Goal: Information Seeking & Learning: Find specific fact

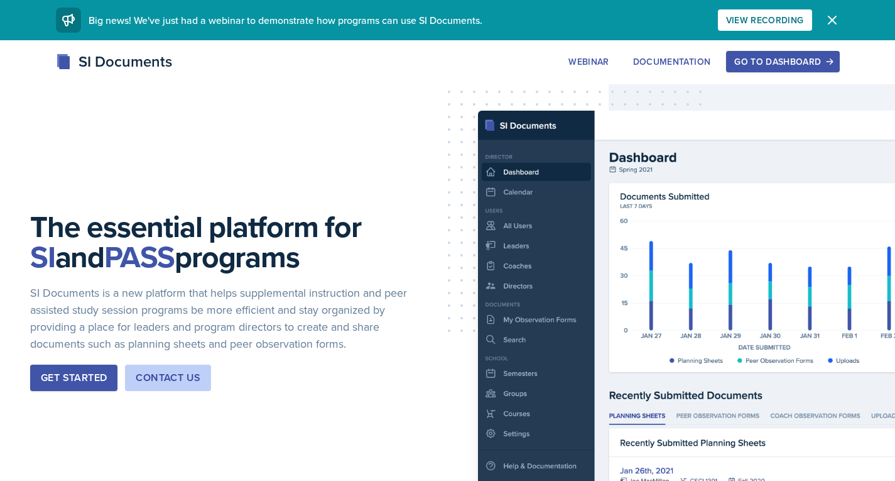
click at [759, 52] on button "Go to Dashboard" at bounding box center [782, 61] width 113 height 21
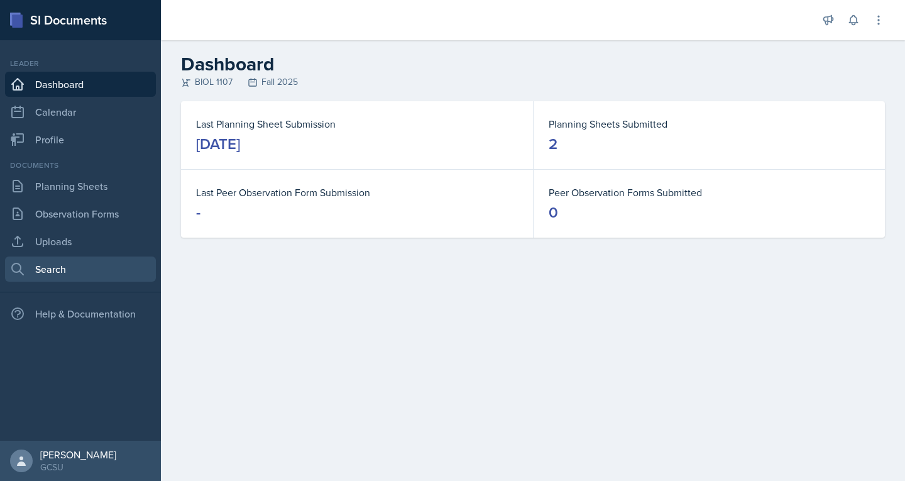
click at [62, 264] on link "Search" at bounding box center [80, 268] width 151 height 25
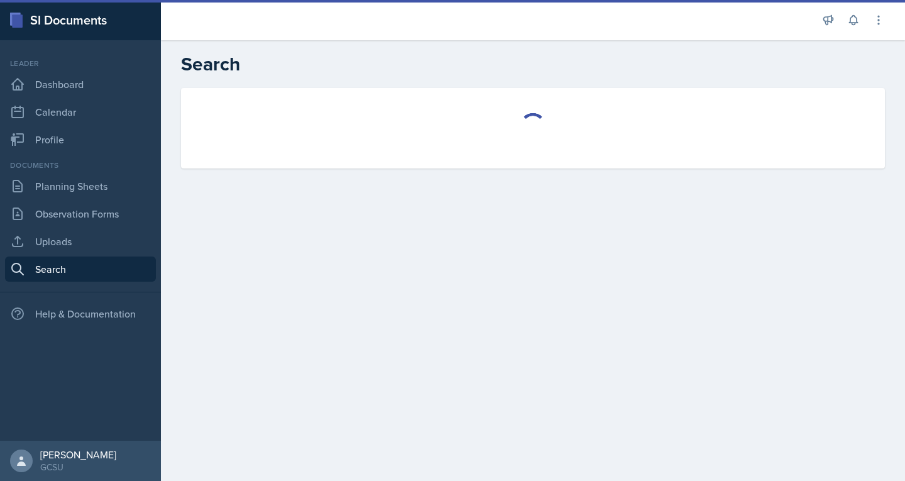
select select "all"
select select "1"
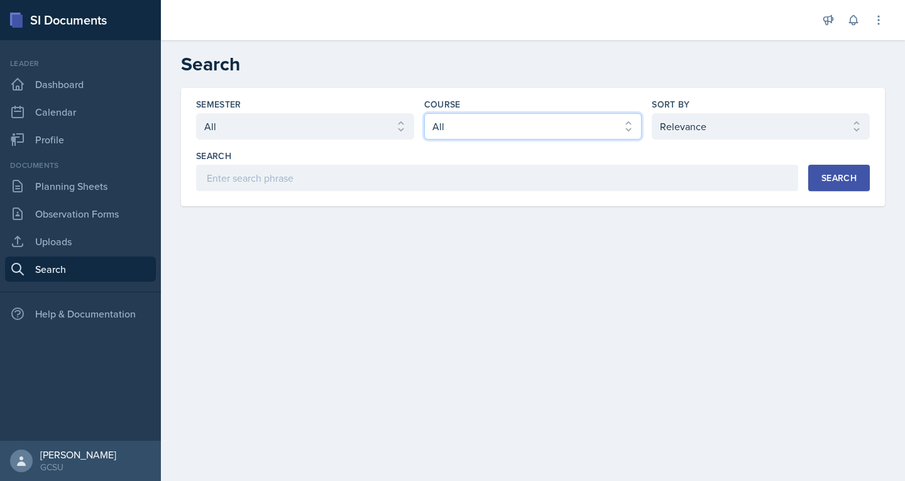
click at [474, 130] on select "Select course All ACCT 3101 ACCT 3102 ASTR 1000 BIOL 1100 BIOL 1107 BIOL 1108 B…" at bounding box center [533, 126] width 218 height 26
select select "6d02d006-d2ce-4ab3-bc11-53b48f3c94ca"
click at [424, 113] on select "Select course All ACCT 3101 ACCT 3102 ASTR 1000 BIOL 1100 BIOL 1107 BIOL 1108 B…" at bounding box center [533, 126] width 218 height 26
click at [844, 180] on div "Search" at bounding box center [838, 178] width 35 height 10
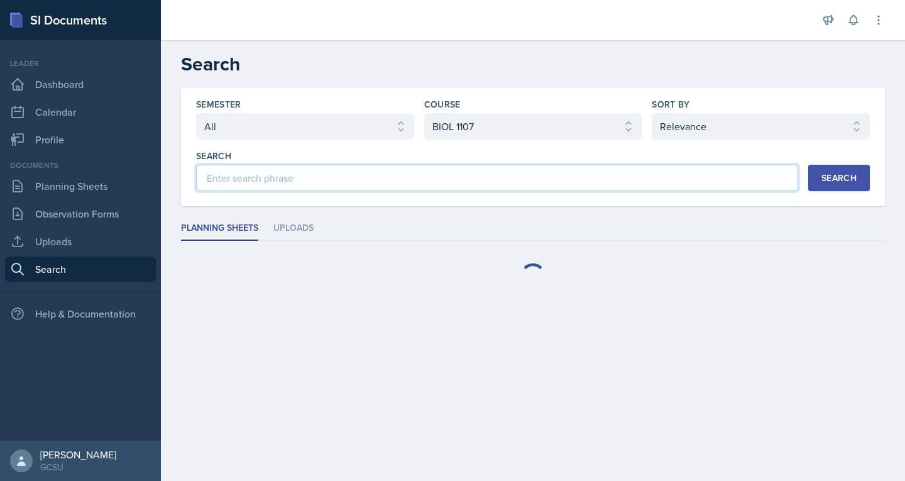
click at [390, 180] on input at bounding box center [497, 178] width 602 height 26
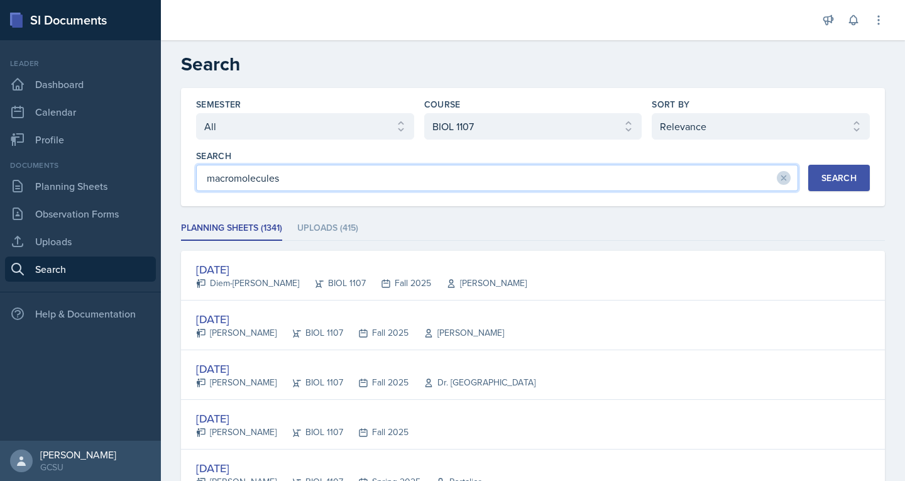
type input "macromolecules"
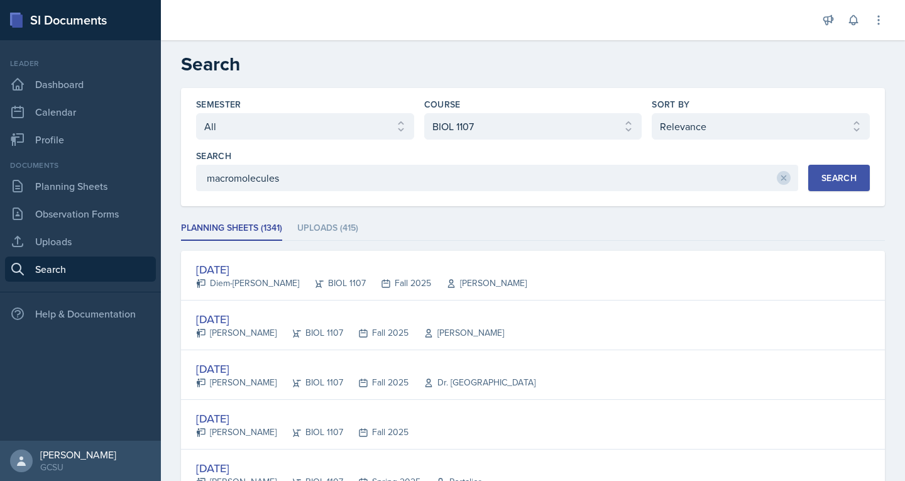
click at [821, 177] on div "Search" at bounding box center [838, 178] width 35 height 10
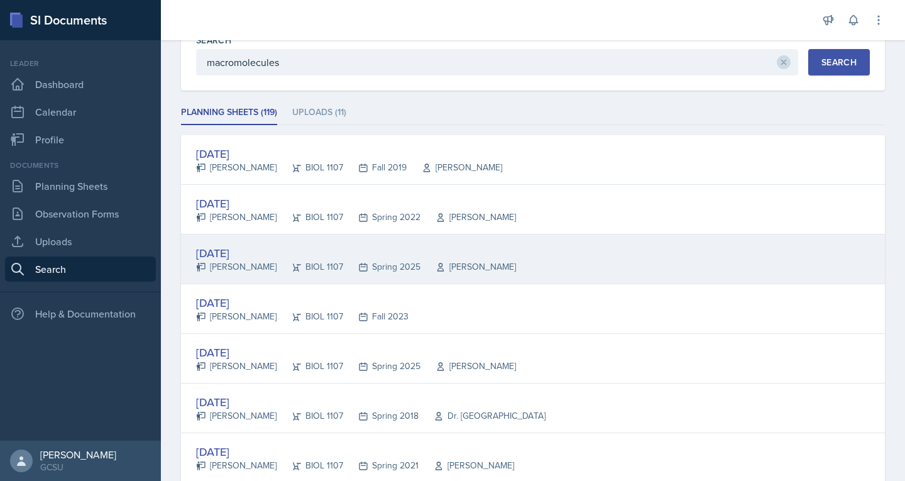
scroll to position [132, 0]
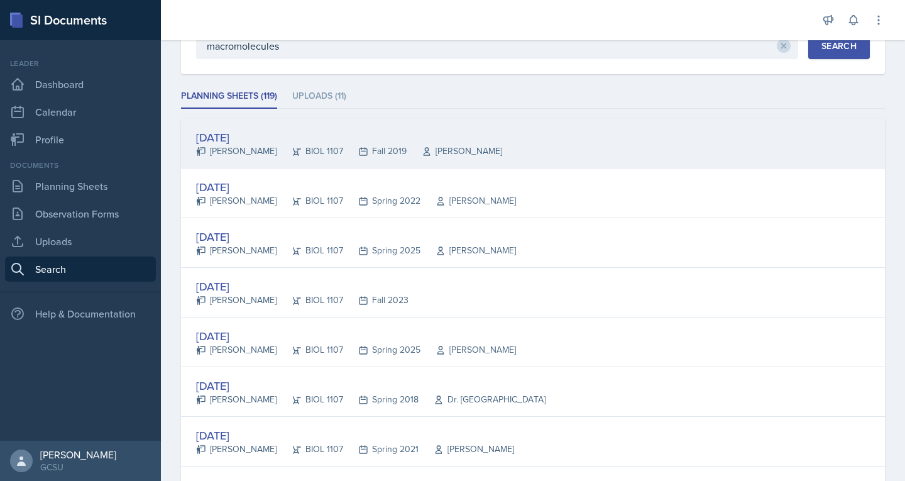
click at [249, 136] on div "Sep 10th, 2019" at bounding box center [349, 137] width 306 height 17
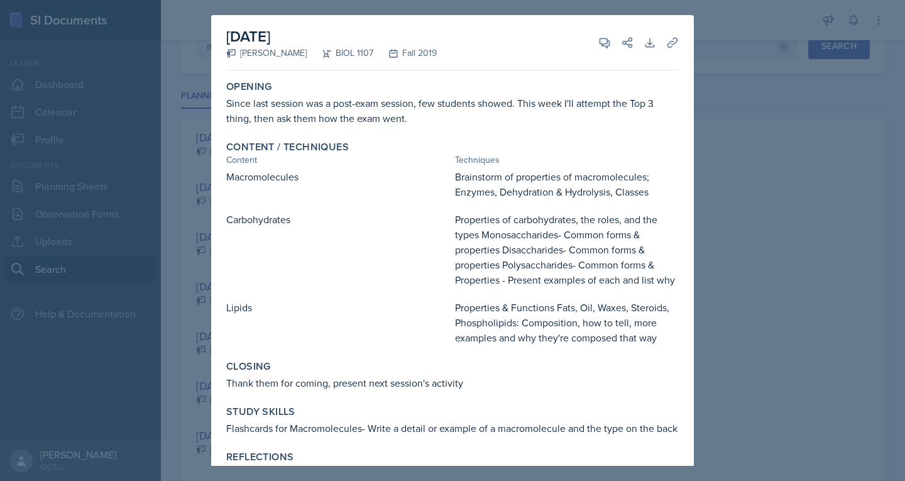
click at [738, 62] on div at bounding box center [452, 240] width 905 height 481
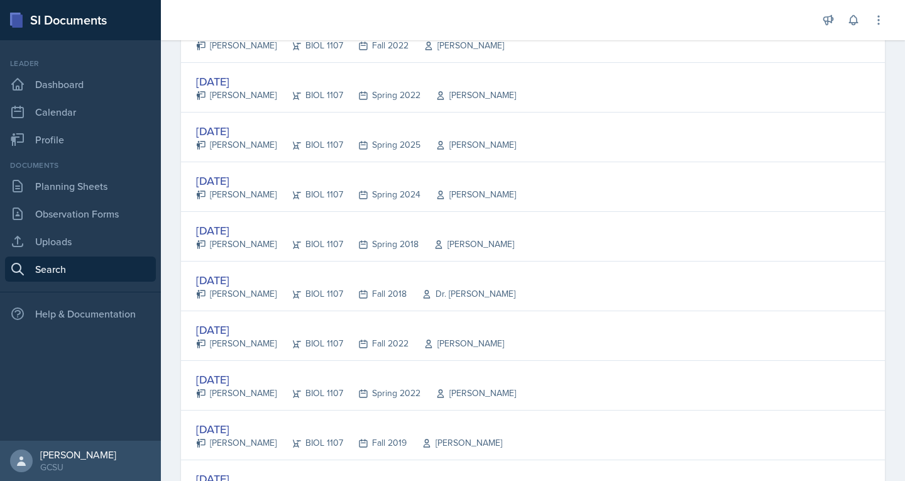
scroll to position [587, 0]
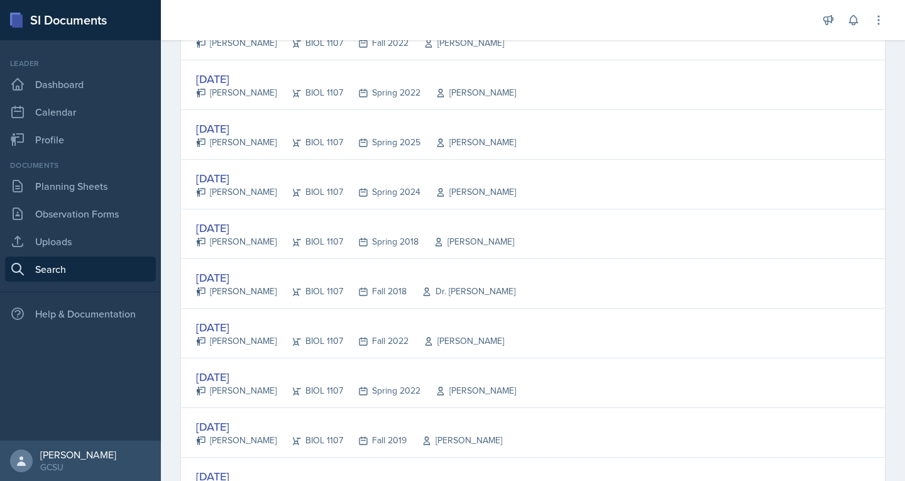
click at [275, 262] on div "Sep 13th, 2018 Sidney Parker BIOL 1107 Fall 2018 Dr. Karen" at bounding box center [533, 284] width 704 height 50
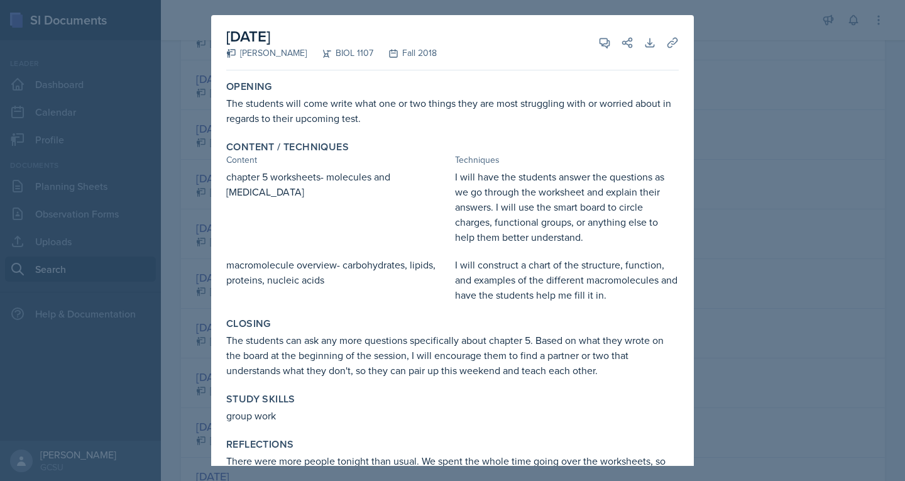
click at [852, 131] on div at bounding box center [452, 240] width 905 height 481
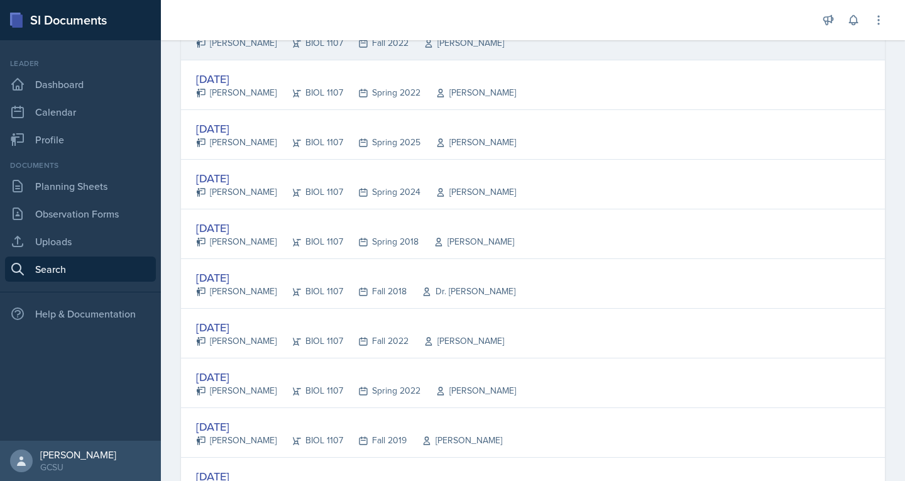
scroll to position [1263, 0]
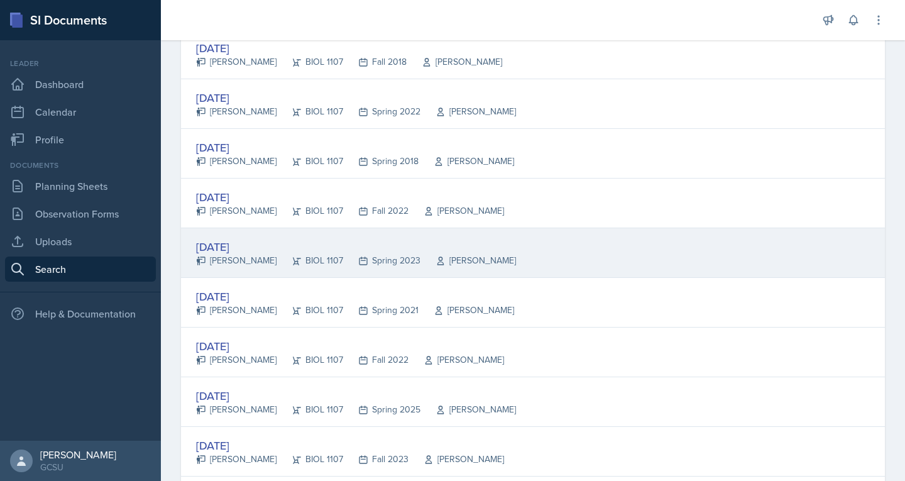
click at [232, 249] on div "[DATE]" at bounding box center [356, 246] width 320 height 17
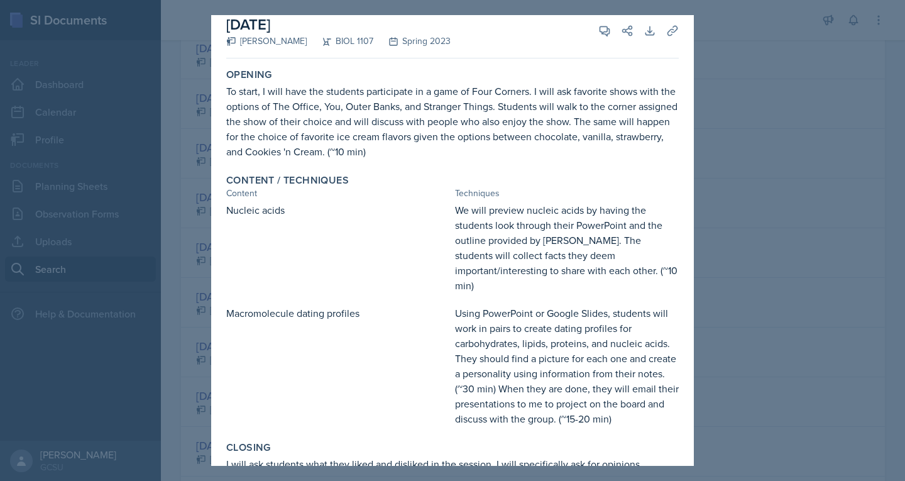
scroll to position [0, 0]
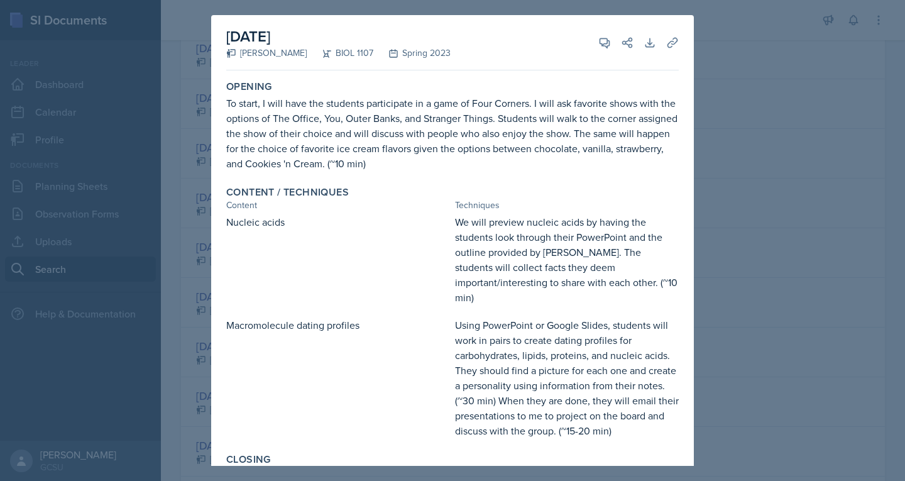
click at [822, 133] on div at bounding box center [452, 240] width 905 height 481
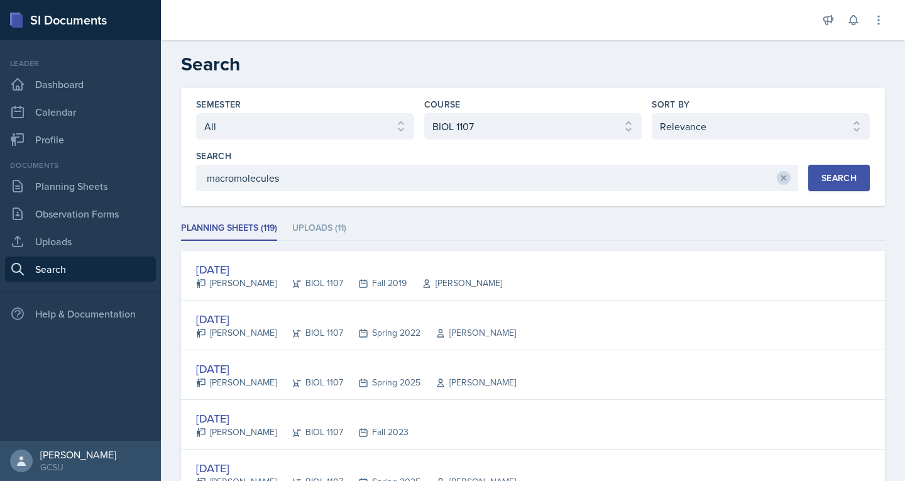
click at [779, 177] on icon at bounding box center [783, 177] width 9 height 9
click at [841, 182] on div "Search" at bounding box center [838, 178] width 35 height 10
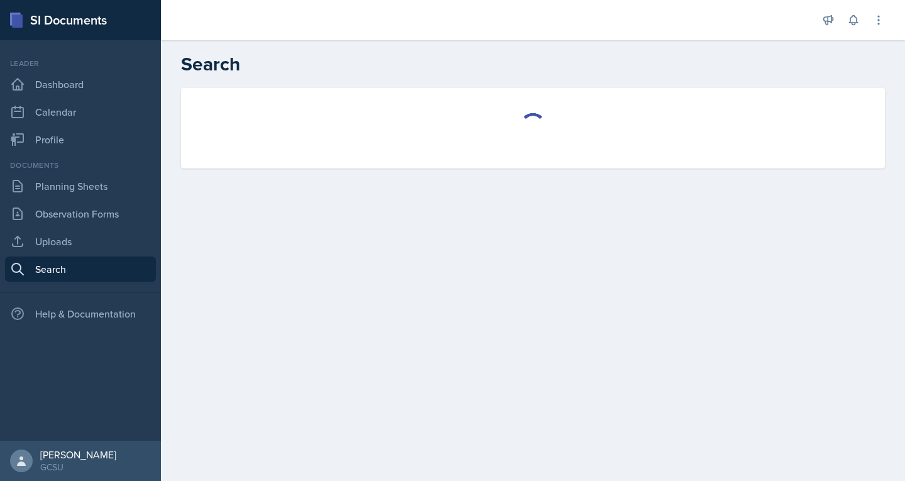
select select "all"
select select "1"
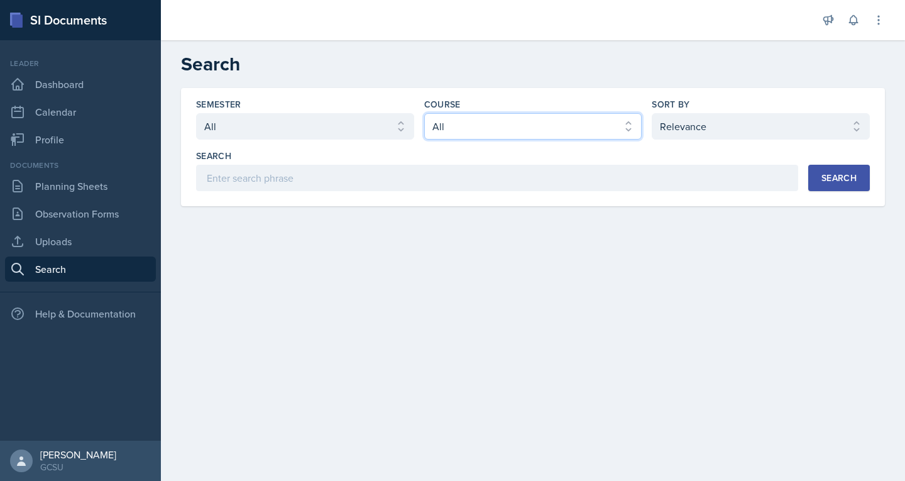
click at [540, 136] on select "Select course All ACCT 3101 ACCT 3102 ASTR 1000 BIOL 1100 BIOL 1107 BIOL 1108 B…" at bounding box center [533, 126] width 218 height 26
select select "6d02d006-d2ce-4ab3-bc11-53b48f3c94ca"
click at [424, 113] on select "Select course All ACCT 3101 ACCT 3102 ASTR 1000 BIOL 1100 BIOL 1107 BIOL 1108 B…" at bounding box center [533, 126] width 218 height 26
click at [837, 175] on div "Search" at bounding box center [838, 178] width 35 height 10
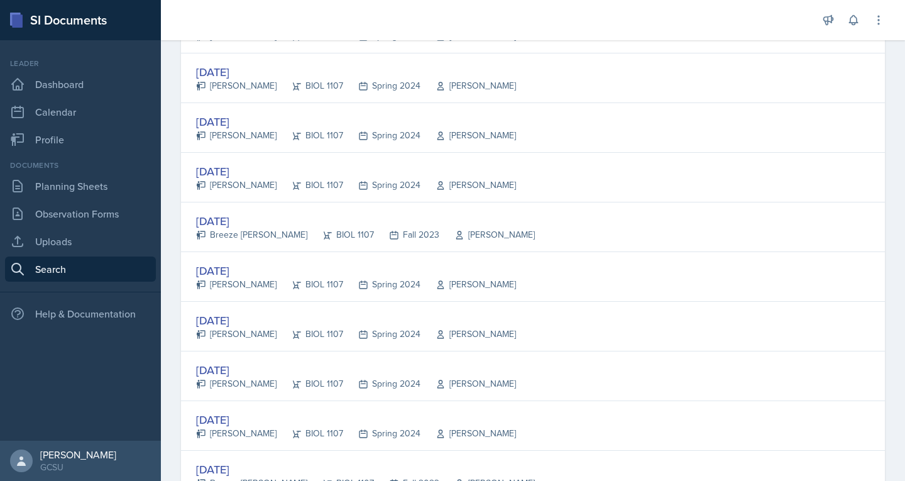
scroll to position [2331, 0]
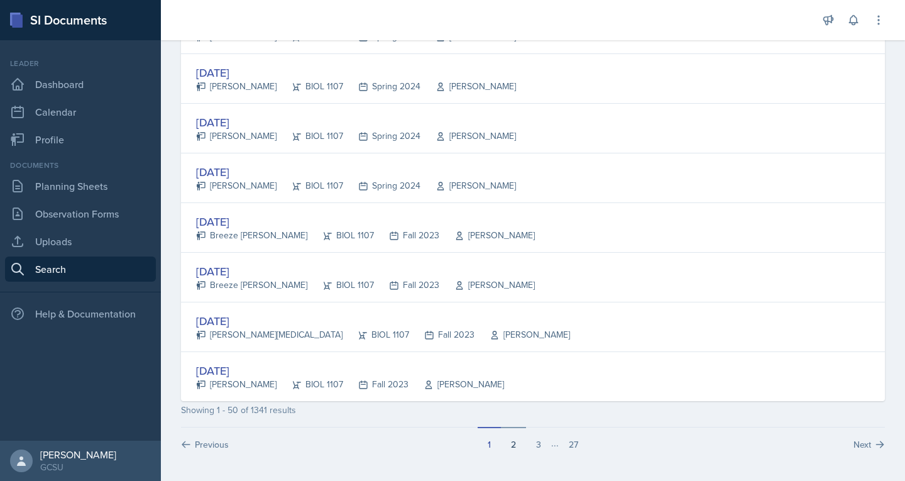
click at [510, 446] on button "2" at bounding box center [513, 439] width 25 height 24
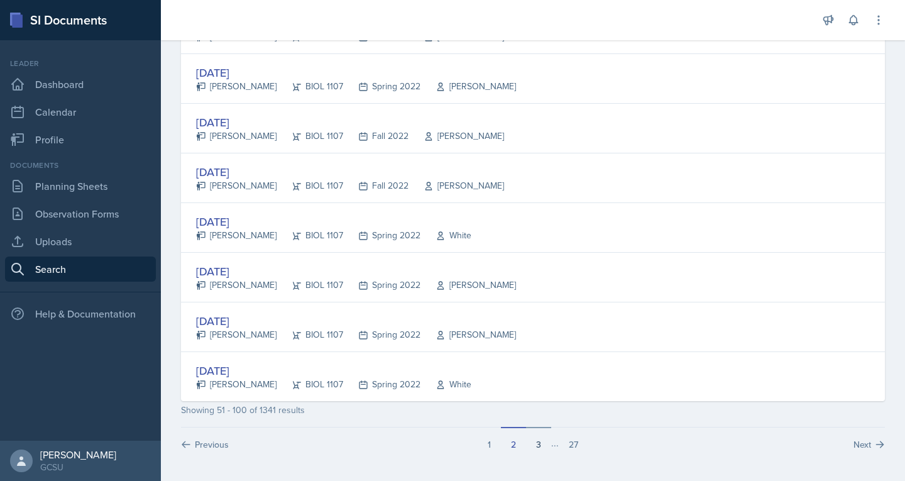
click at [533, 449] on button "3" at bounding box center [538, 439] width 25 height 24
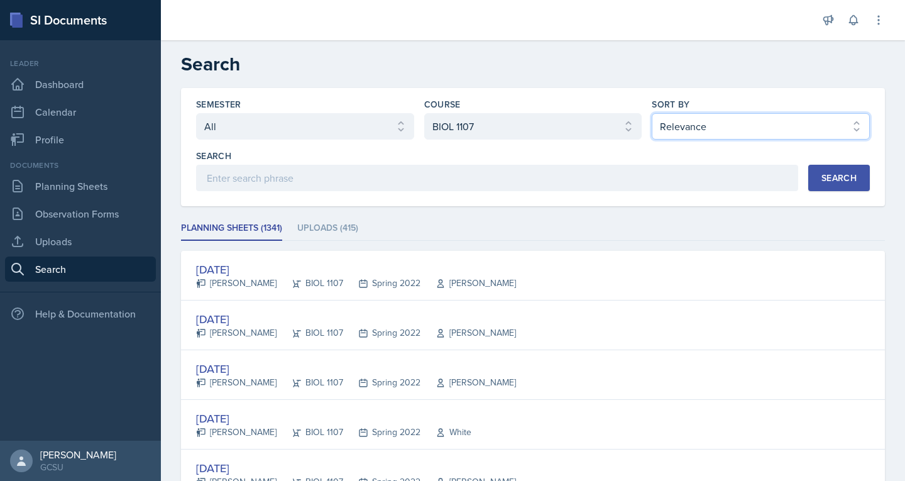
click at [735, 129] on select "Select sort by Relevance Document Date (Asc) Document Date (Desc)" at bounding box center [761, 126] width 218 height 26
click at [652, 113] on select "Select sort by Relevance Document Date (Asc) Document Date (Desc)" at bounding box center [761, 126] width 218 height 26
click at [839, 183] on div "Search" at bounding box center [838, 178] width 35 height 10
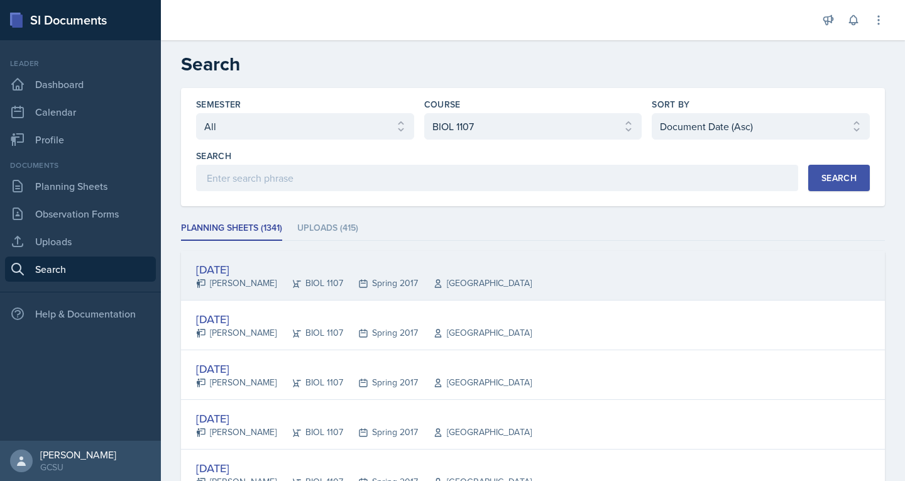
scroll to position [4, 0]
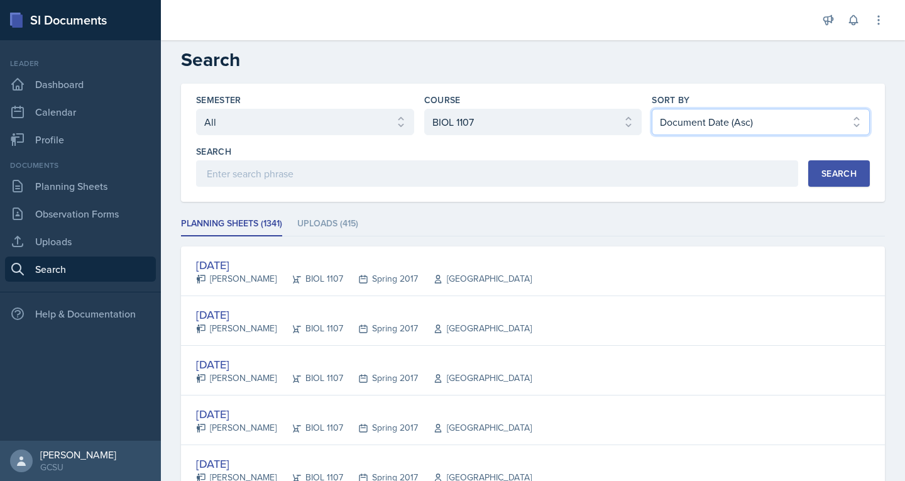
click at [708, 119] on select "Select sort by Relevance Document Date (Asc) Document Date (Desc)" at bounding box center [761, 122] width 218 height 26
select select "3"
click at [652, 109] on select "Select sort by Relevance Document Date (Asc) Document Date (Desc)" at bounding box center [761, 122] width 218 height 26
click at [830, 174] on div "Search" at bounding box center [838, 173] width 35 height 10
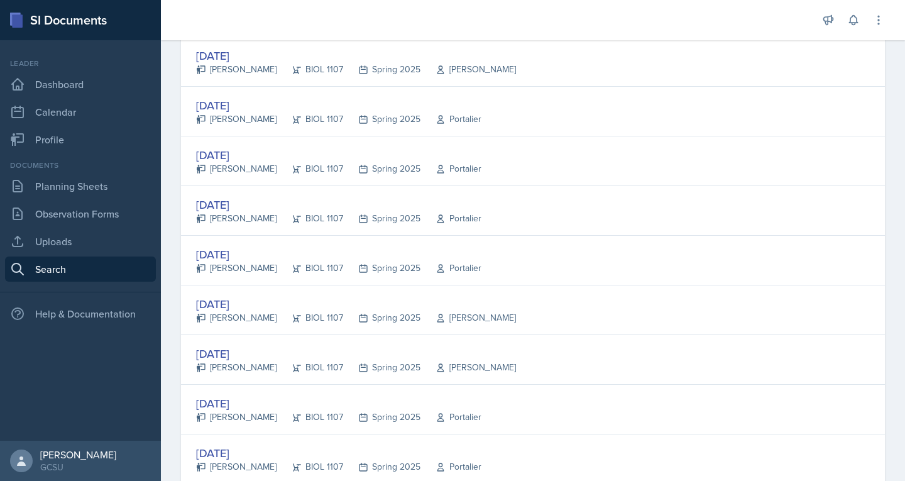
scroll to position [2331, 0]
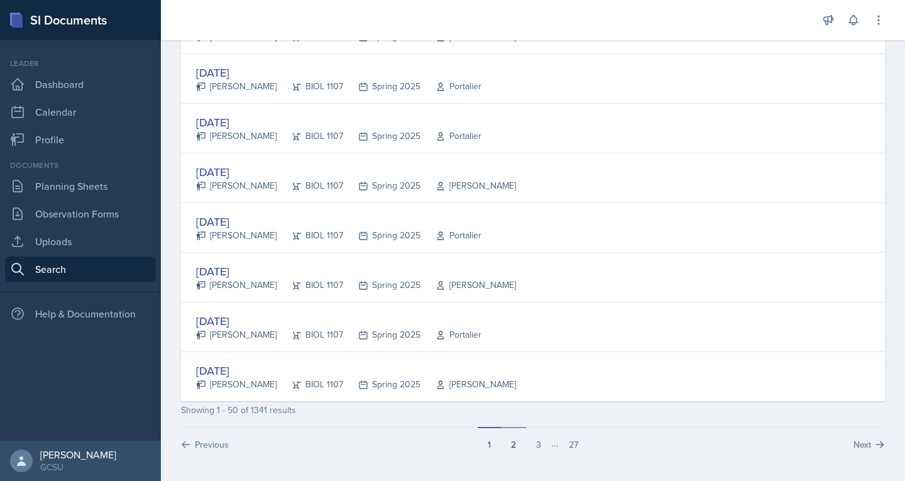
click at [506, 448] on button "2" at bounding box center [513, 439] width 25 height 24
click at [533, 442] on button "3" at bounding box center [538, 439] width 25 height 24
click at [547, 447] on button "4" at bounding box center [550, 439] width 25 height 24
click at [553, 446] on button "5" at bounding box center [554, 439] width 25 height 24
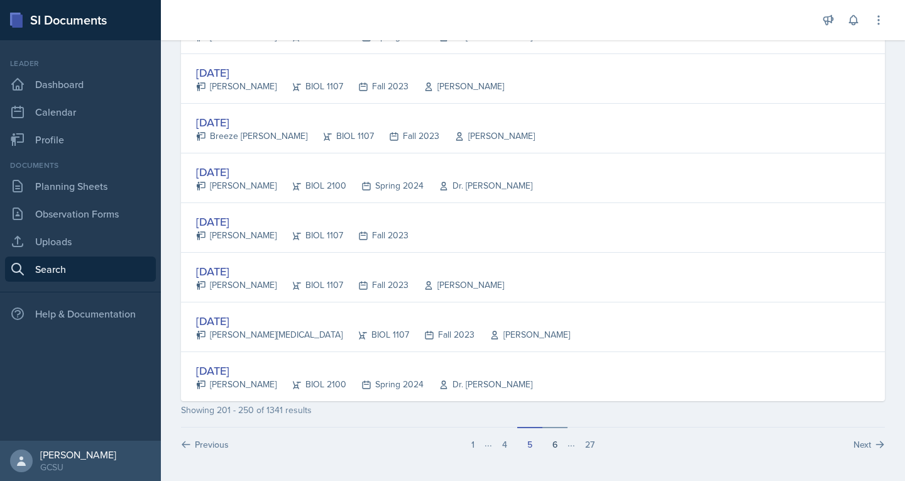
click at [551, 445] on button "6" at bounding box center [554, 439] width 25 height 24
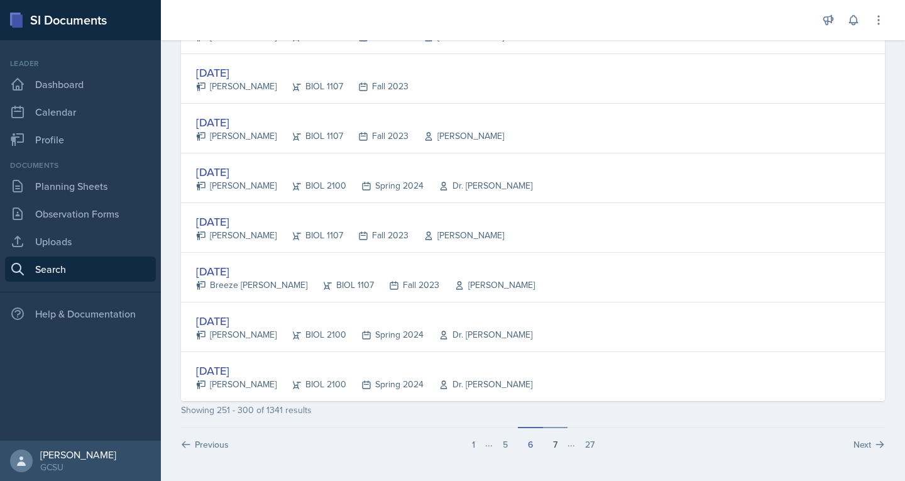
click at [555, 444] on button "7" at bounding box center [555, 439] width 25 height 24
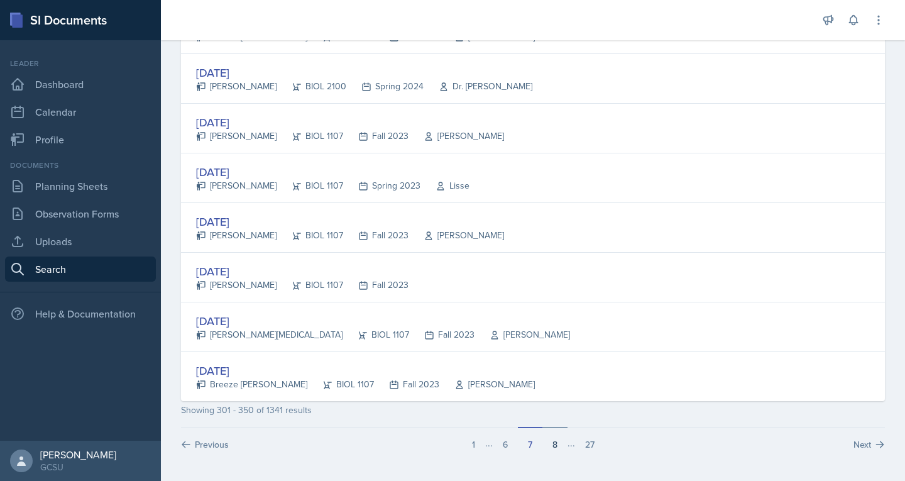
click at [553, 444] on button "8" at bounding box center [554, 439] width 25 height 24
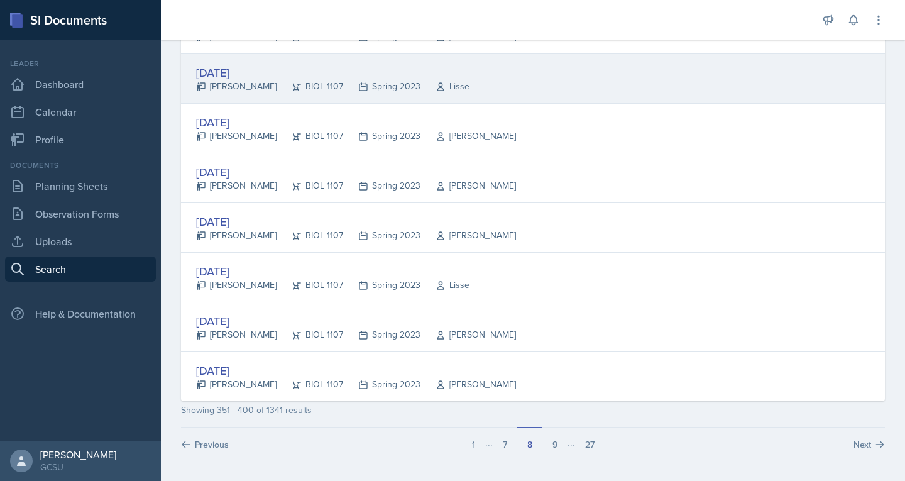
scroll to position [172, 0]
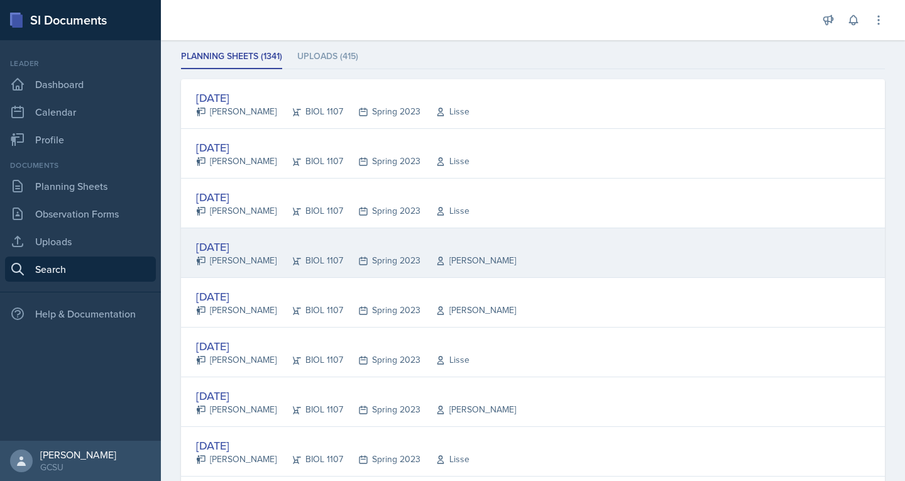
click at [236, 246] on div "[DATE]" at bounding box center [356, 246] width 320 height 17
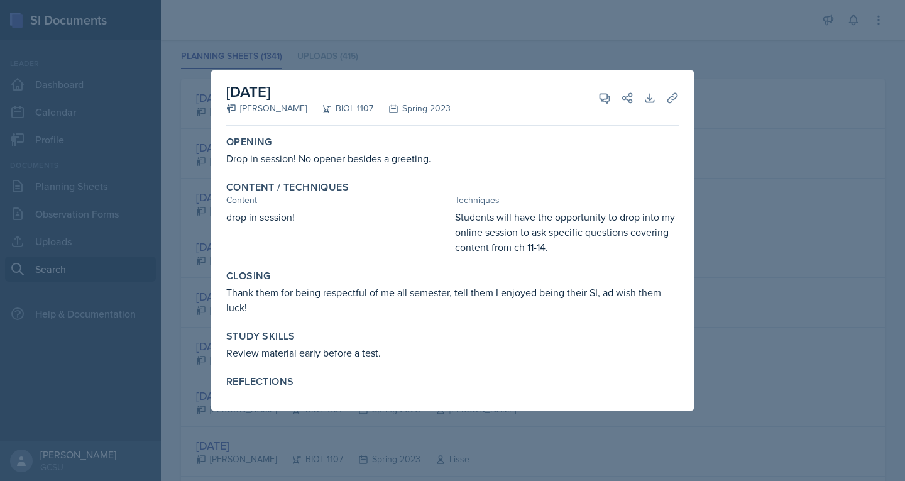
click at [738, 122] on div at bounding box center [452, 240] width 905 height 481
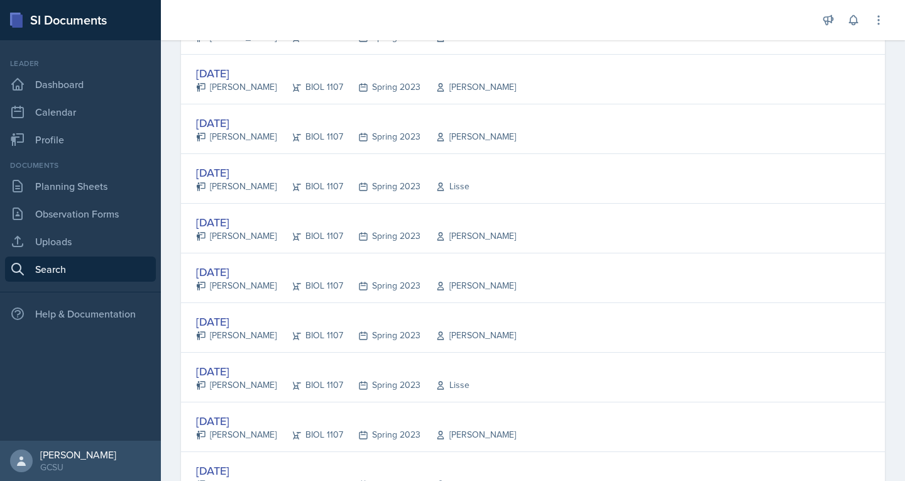
scroll to position [2331, 0]
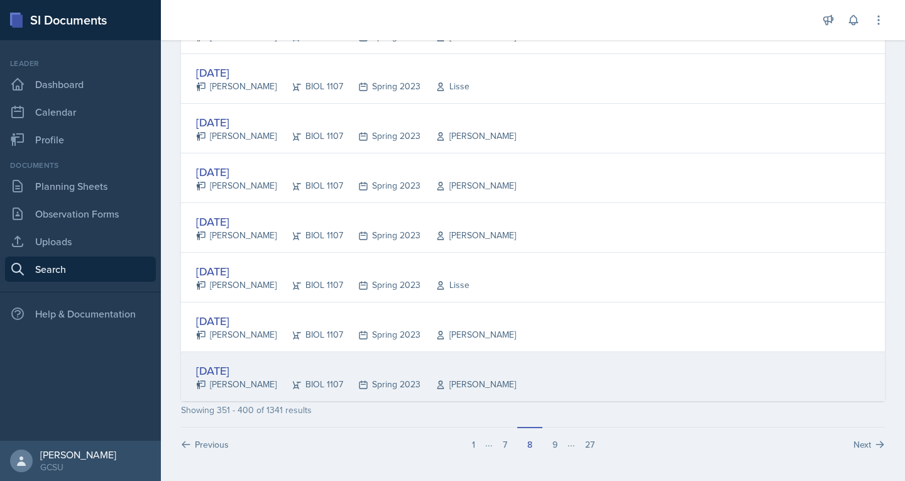
click at [226, 370] on div "[DATE]" at bounding box center [356, 370] width 320 height 17
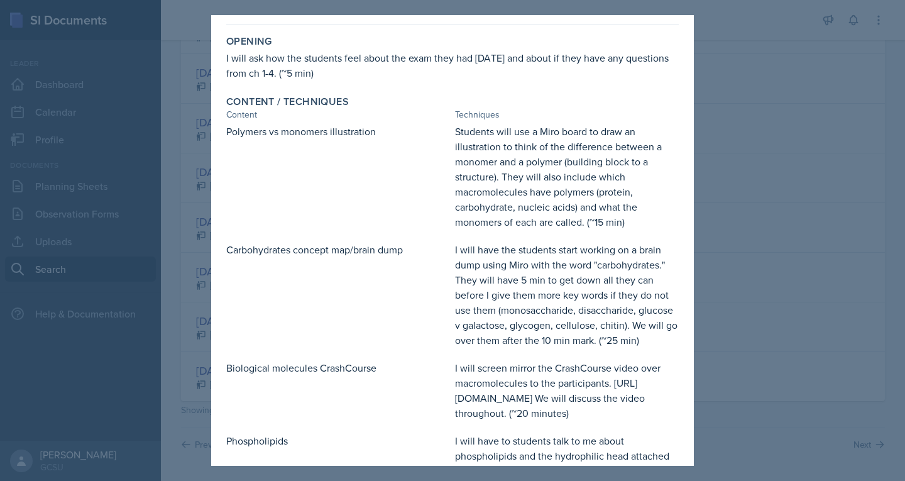
scroll to position [45, 0]
